Goal: Transaction & Acquisition: Book appointment/travel/reservation

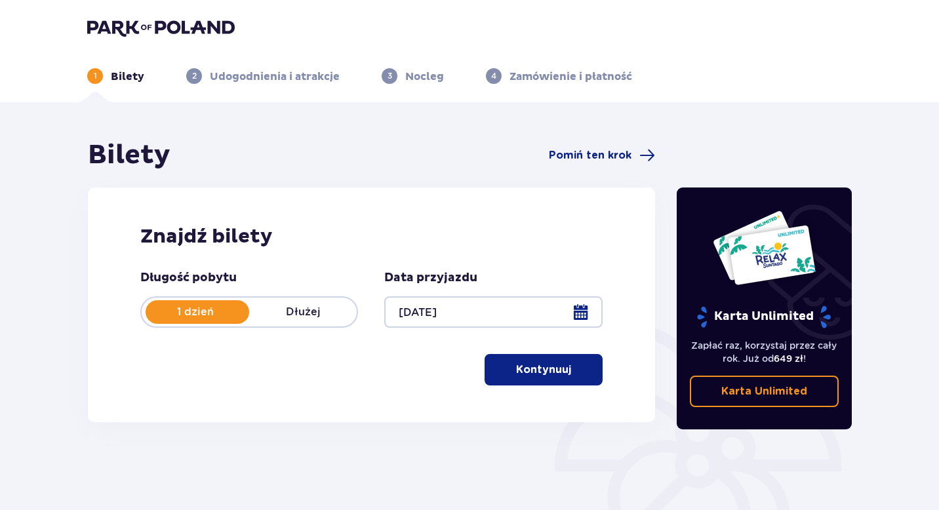
click at [573, 369] on span "button" at bounding box center [574, 370] width 16 height 16
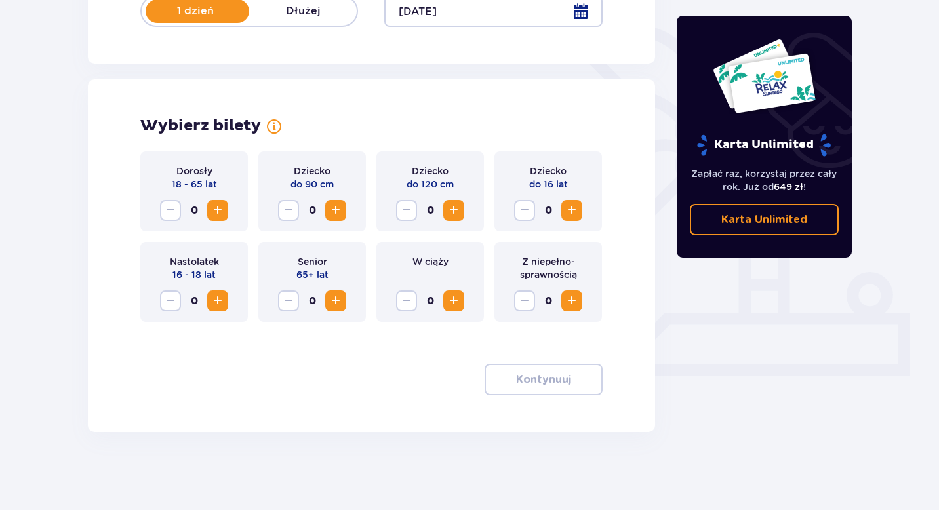
scroll to position [302, 0]
click at [574, 213] on span "Zwiększ" at bounding box center [572, 210] width 16 height 16
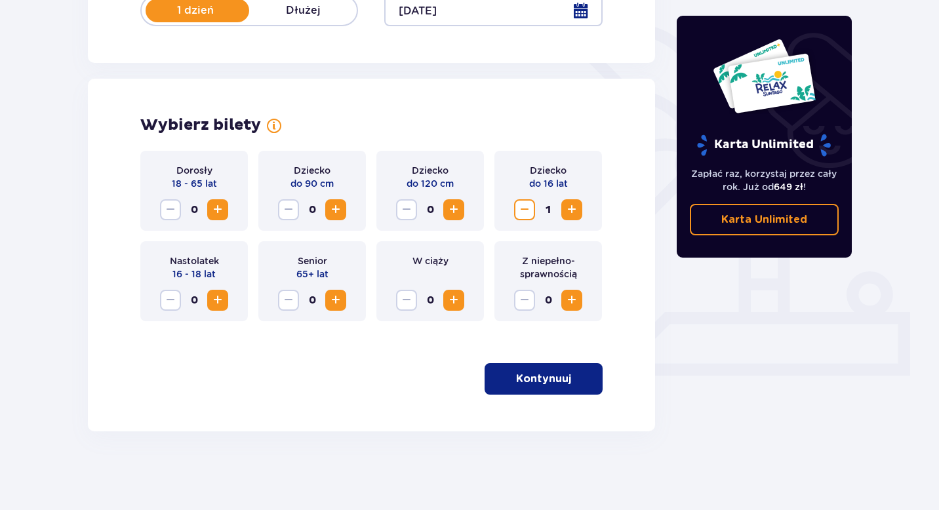
click at [224, 212] on span "Zwiększ" at bounding box center [218, 210] width 16 height 16
click at [532, 378] on p "Kontynuuj" at bounding box center [543, 379] width 55 height 14
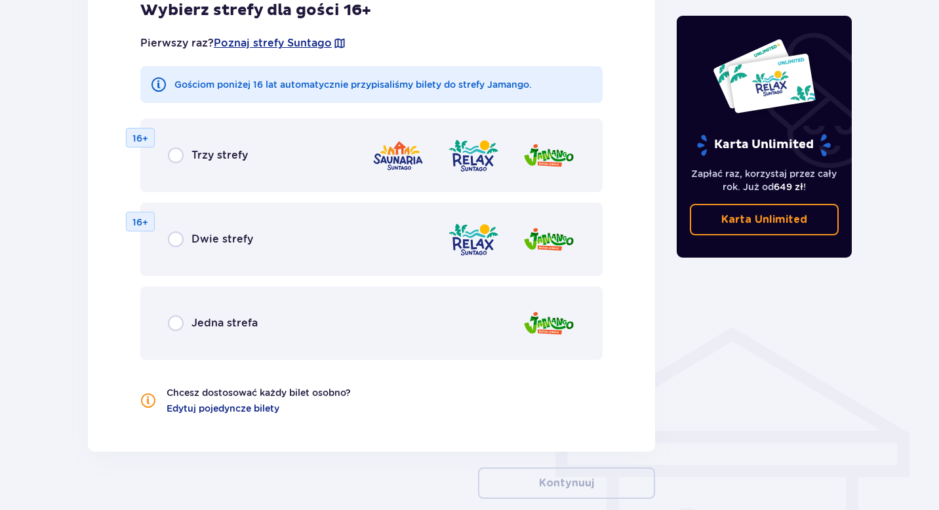
scroll to position [739, 0]
click at [169, 327] on input "radio" at bounding box center [176, 323] width 16 height 16
radio input "true"
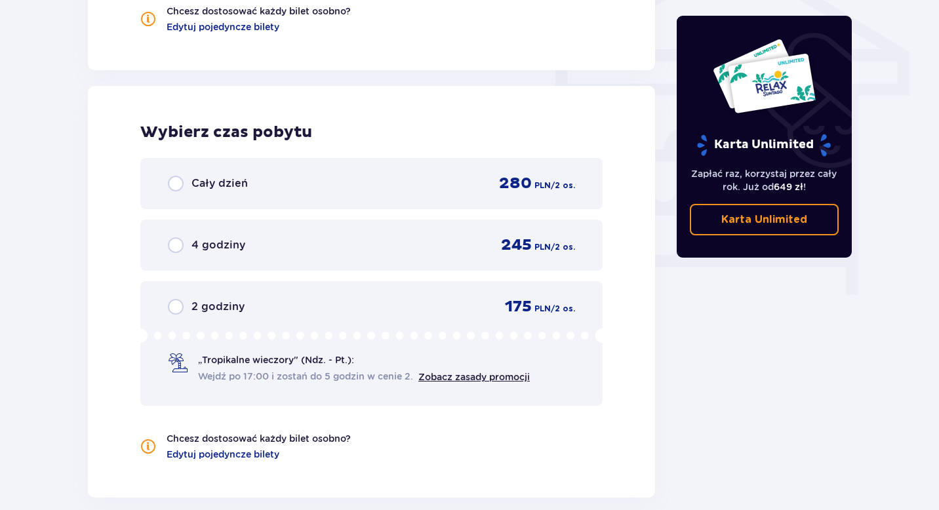
scroll to position [1174, 0]
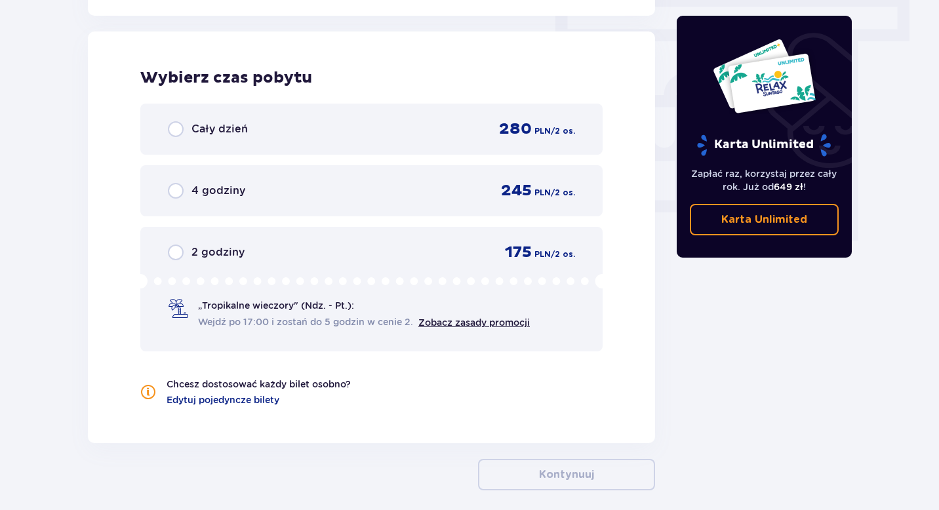
click at [178, 191] on input "radio" at bounding box center [176, 191] width 16 height 16
radio input "true"
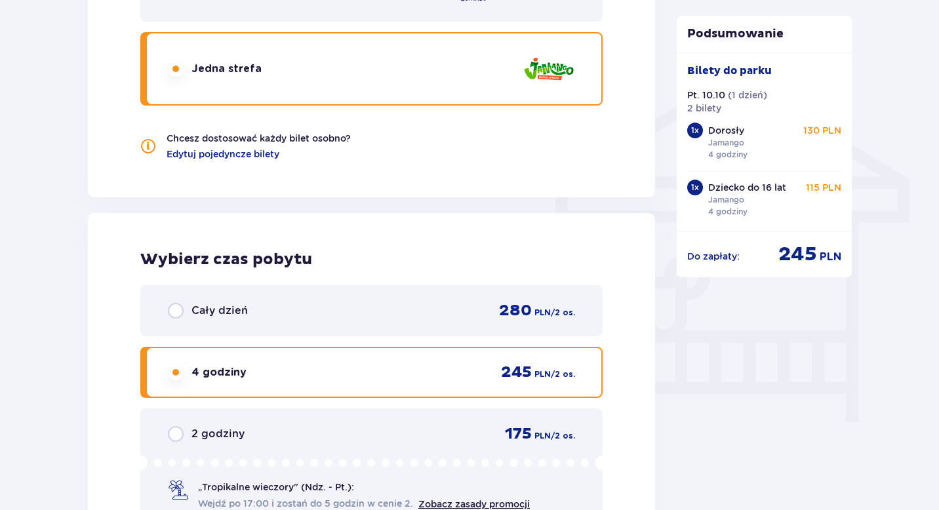
scroll to position [982, 0]
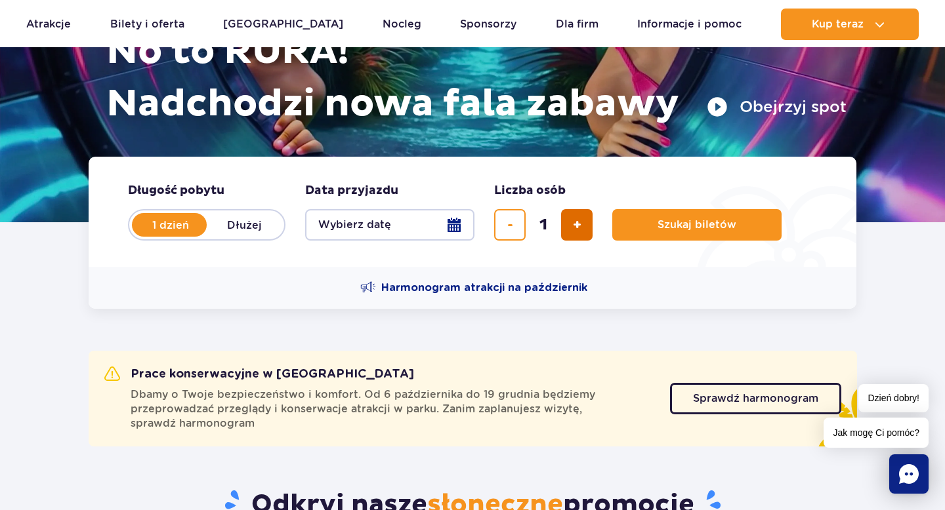
click at [578, 225] on span "dodaj bilet" at bounding box center [577, 225] width 9 height 0
type input "3"
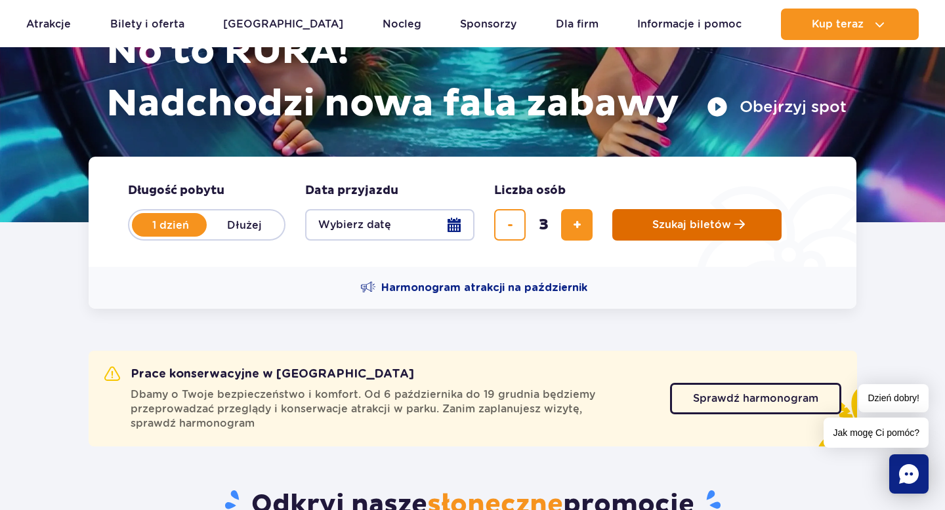
click at [636, 231] on button "Szukaj biletów" at bounding box center [696, 224] width 169 height 31
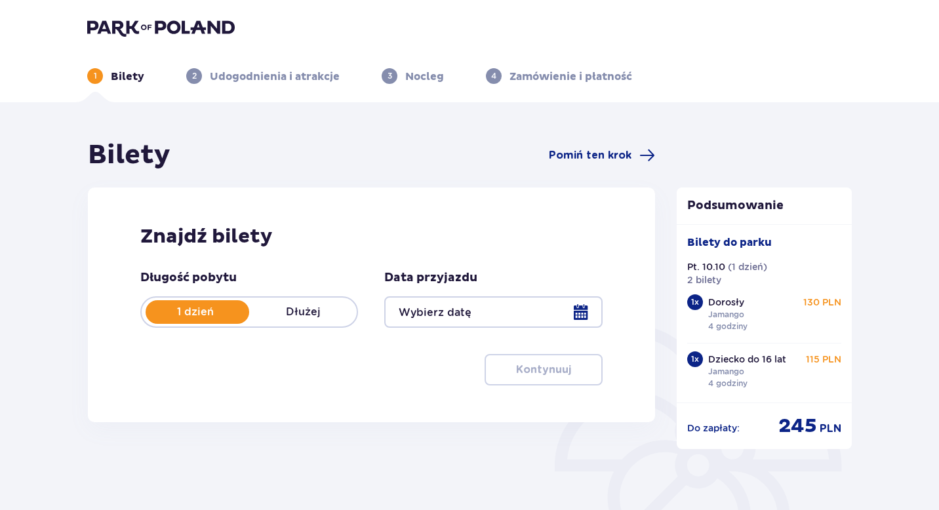
type input "10.10.25"
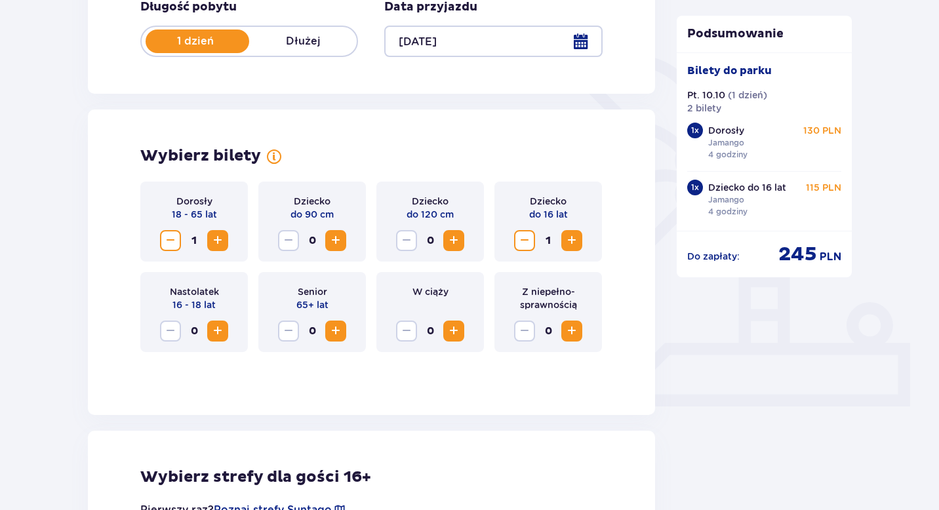
scroll to position [281, 0]
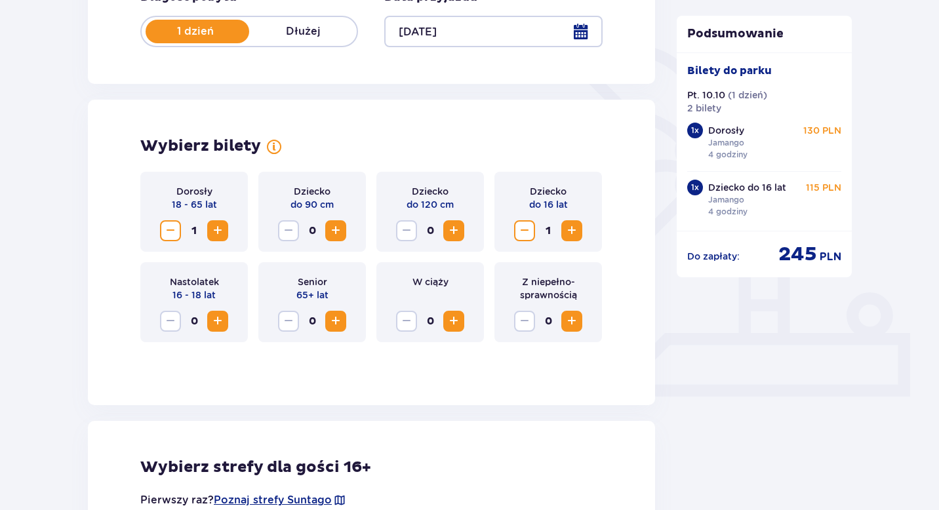
click at [573, 235] on span "Zwiększ" at bounding box center [572, 231] width 16 height 16
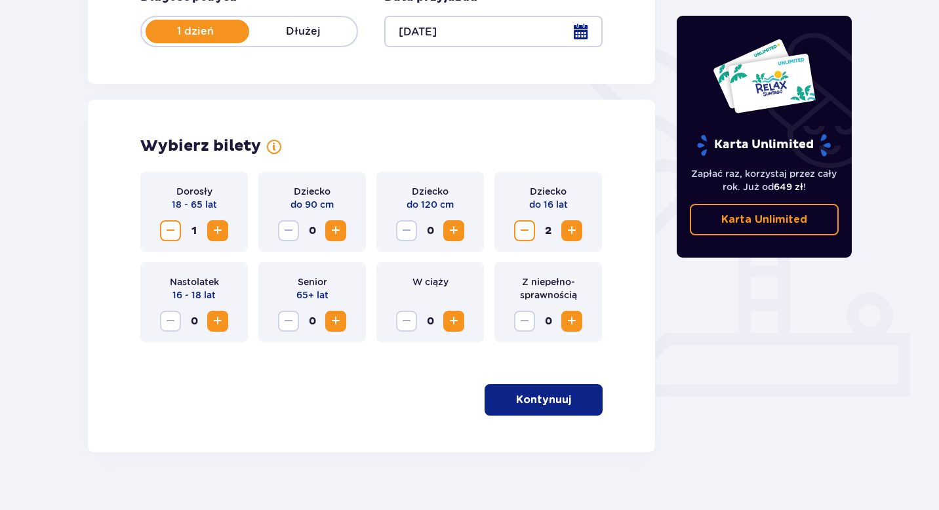
click at [213, 230] on span "Zwiększ" at bounding box center [218, 231] width 16 height 16
click at [531, 230] on span "Zmniejsz" at bounding box center [525, 231] width 16 height 16
click at [541, 402] on p "Kontynuuj" at bounding box center [543, 400] width 55 height 14
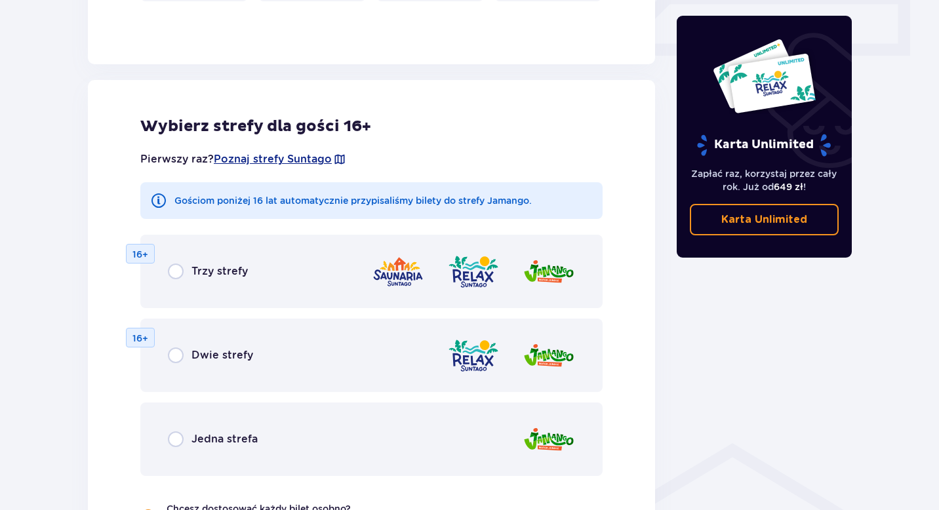
scroll to position [670, 0]
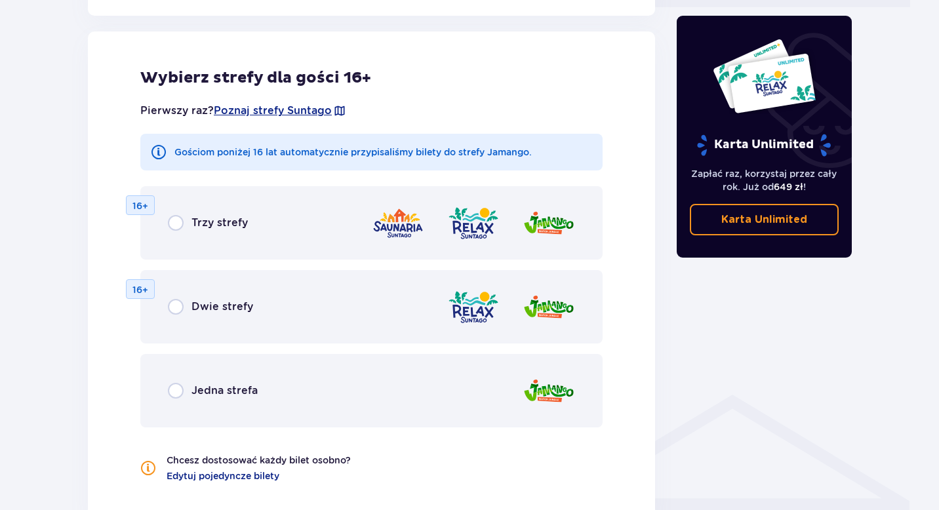
click at [178, 390] on input "radio" at bounding box center [176, 391] width 16 height 16
radio input "true"
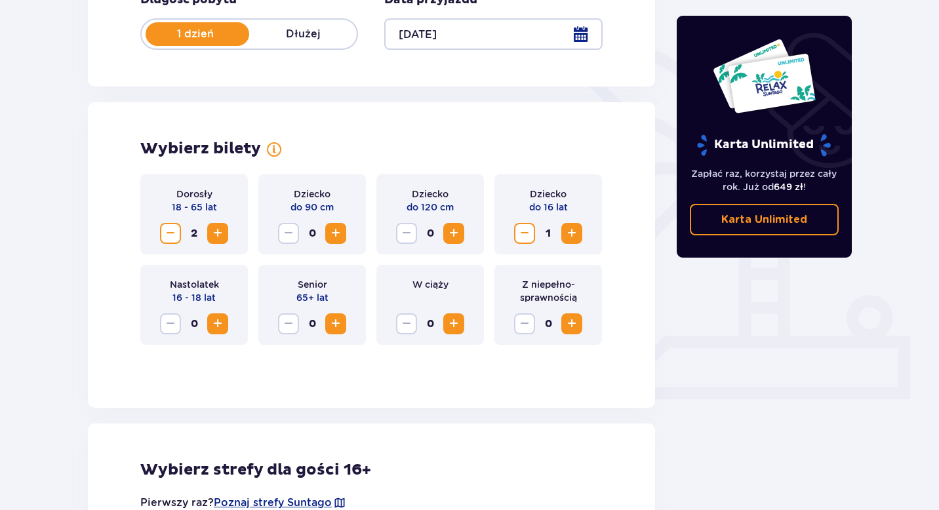
scroll to position [277, 0]
